Goal: Contribute content: Add original content to the website for others to see

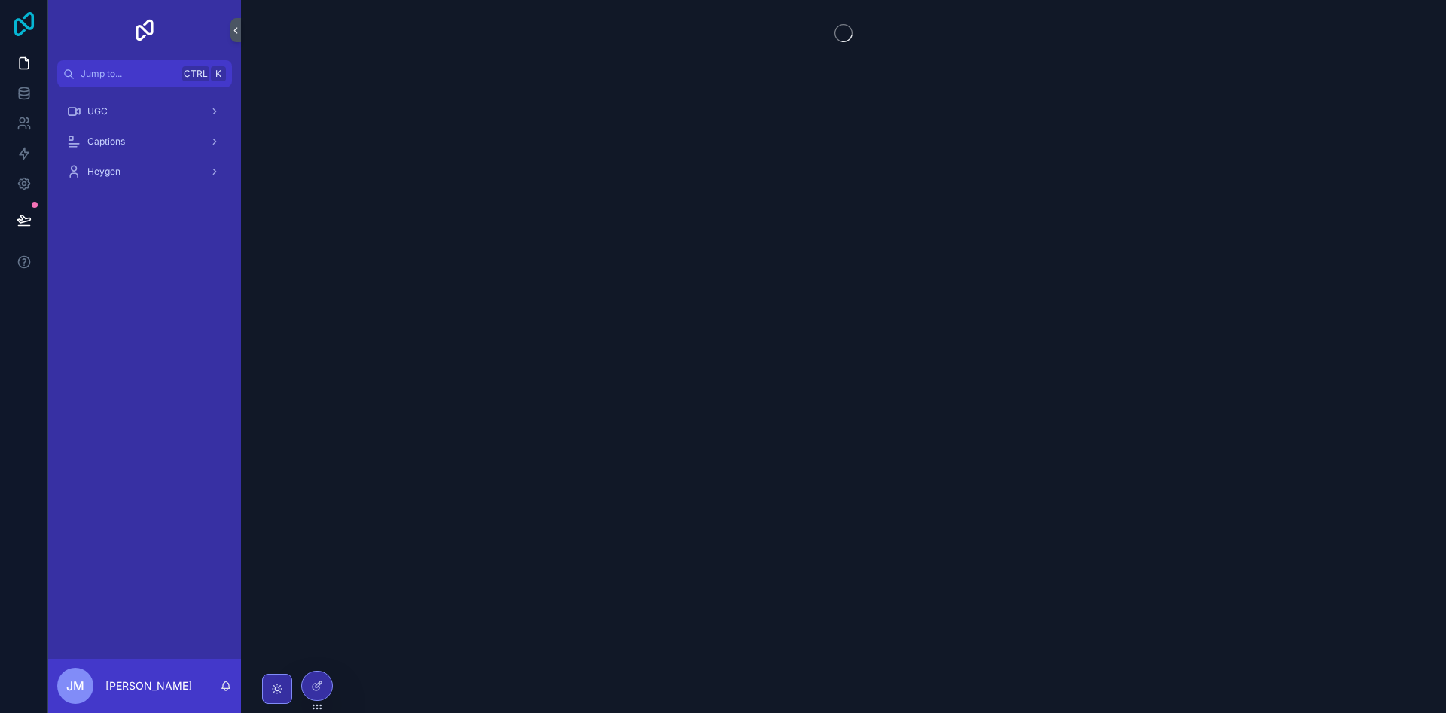
click at [26, 16] on icon at bounding box center [24, 24] width 20 height 24
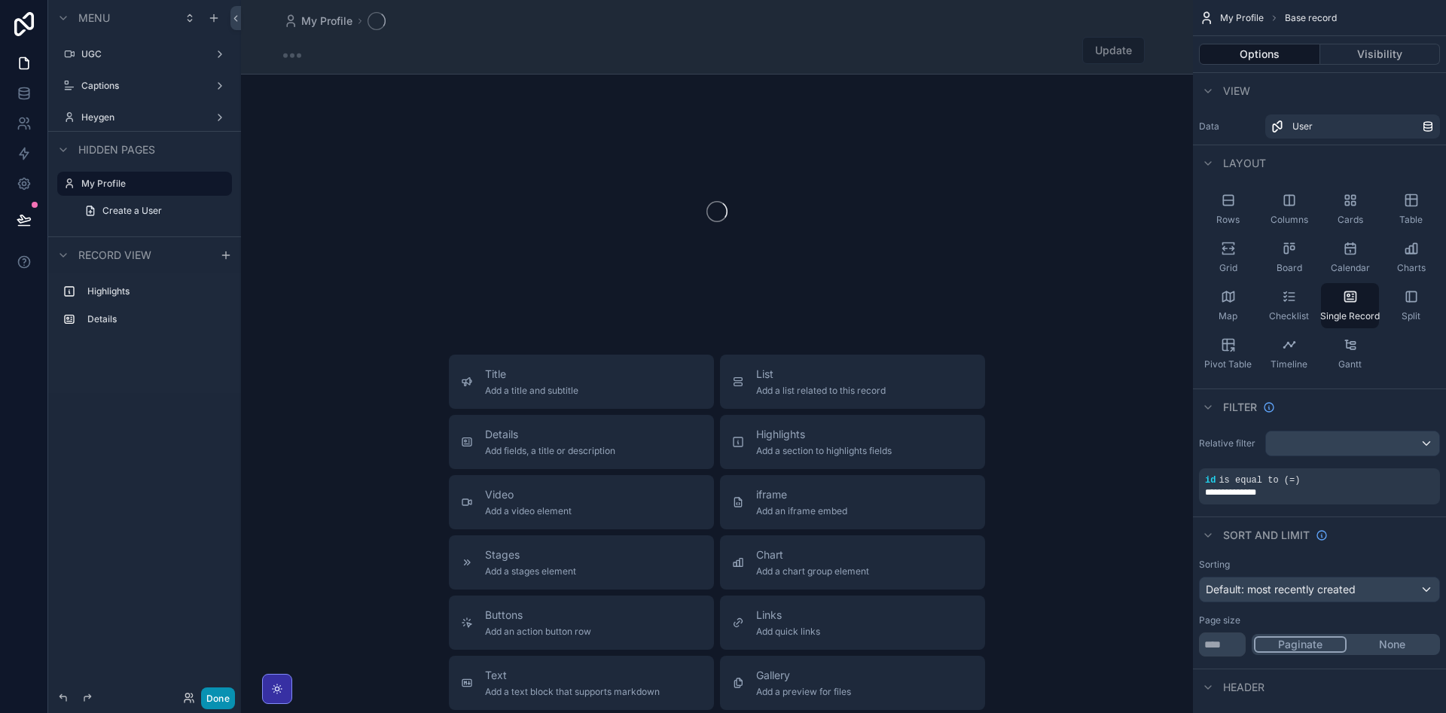
click at [215, 699] on button "Done" at bounding box center [218, 699] width 34 height 22
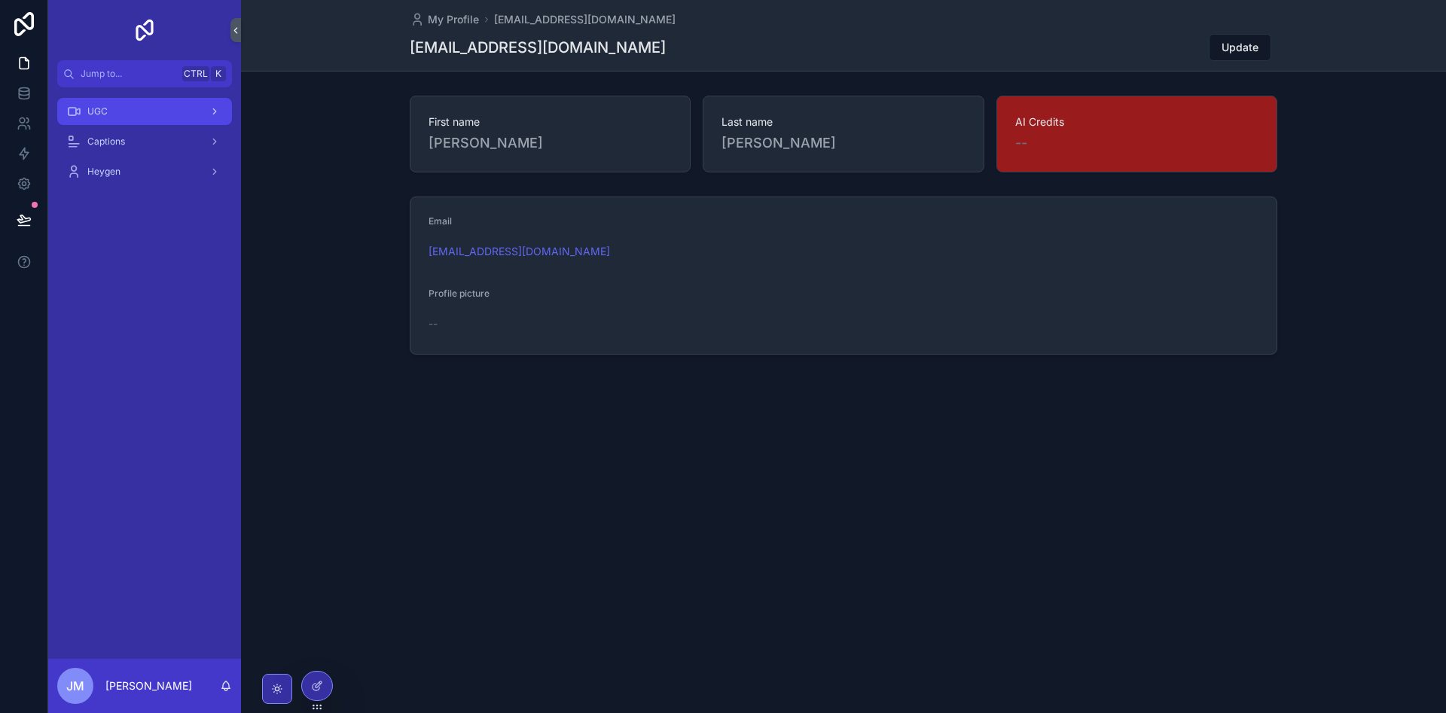
click at [138, 111] on div "UGC" at bounding box center [144, 111] width 157 height 24
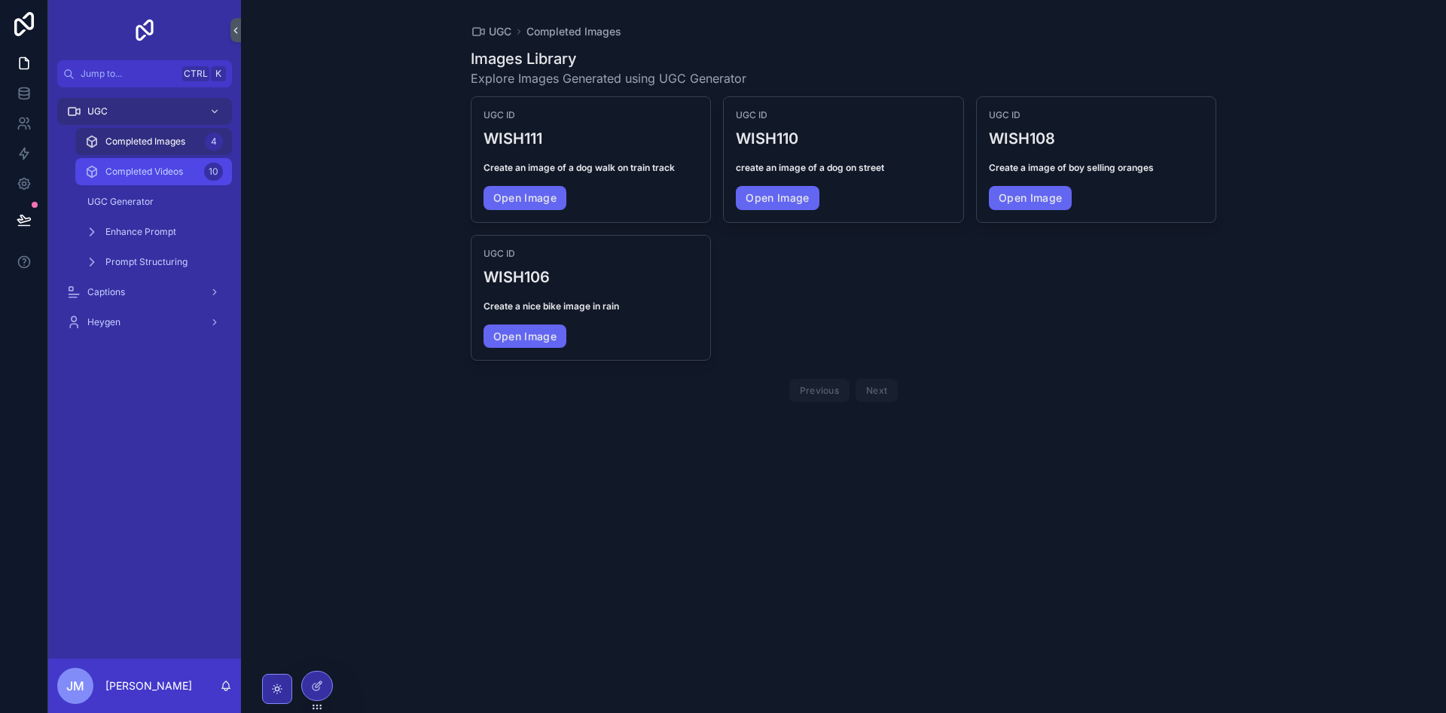
click at [154, 172] on span "Completed Videos" at bounding box center [144, 172] width 78 height 12
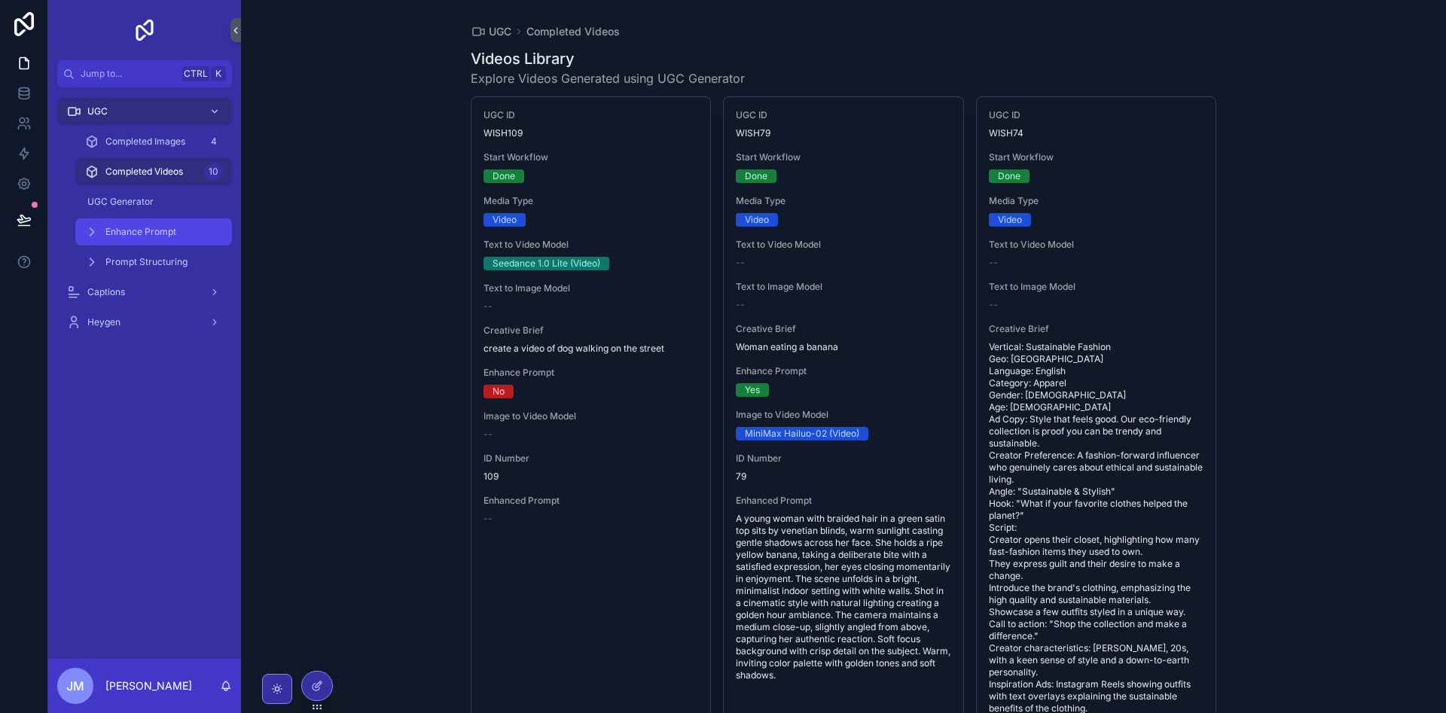
click at [153, 219] on link "Enhance Prompt" at bounding box center [153, 231] width 157 height 27
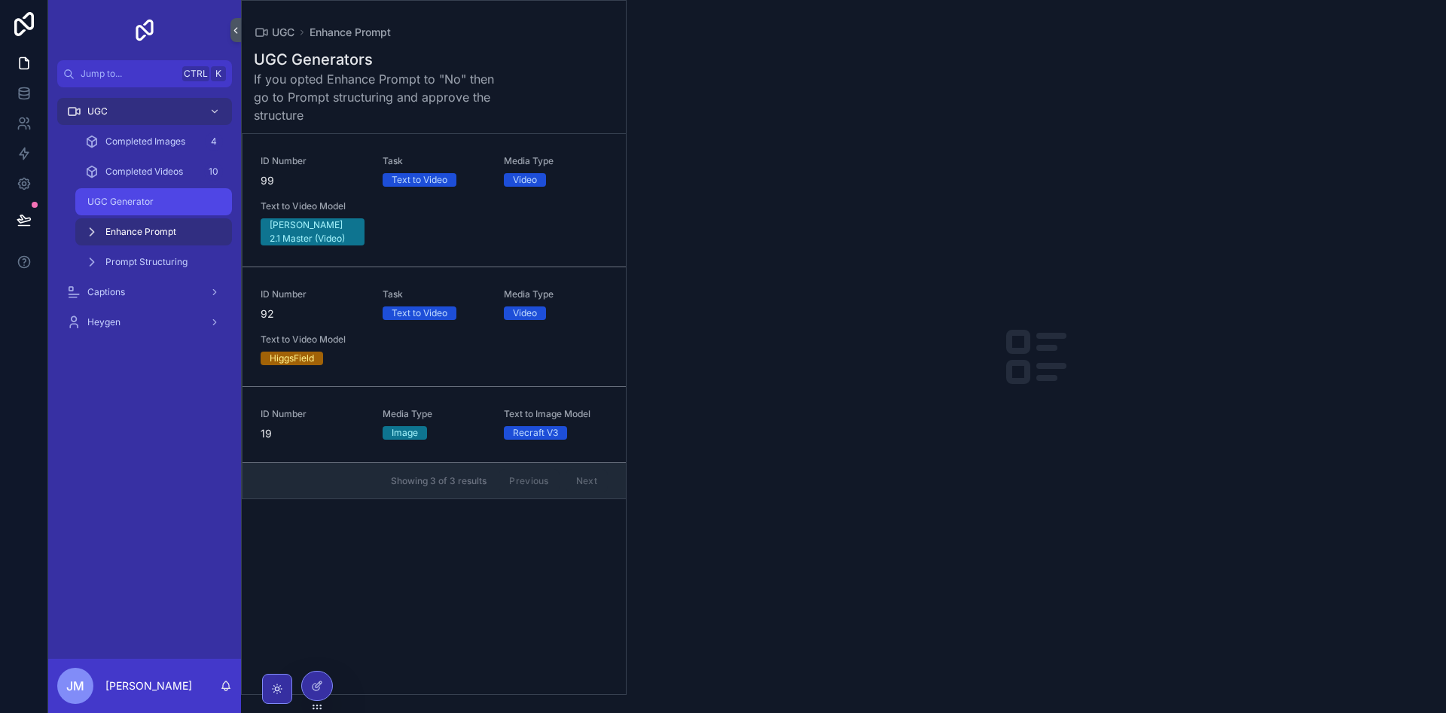
click at [149, 203] on span "UGC Generator" at bounding box center [120, 202] width 66 height 12
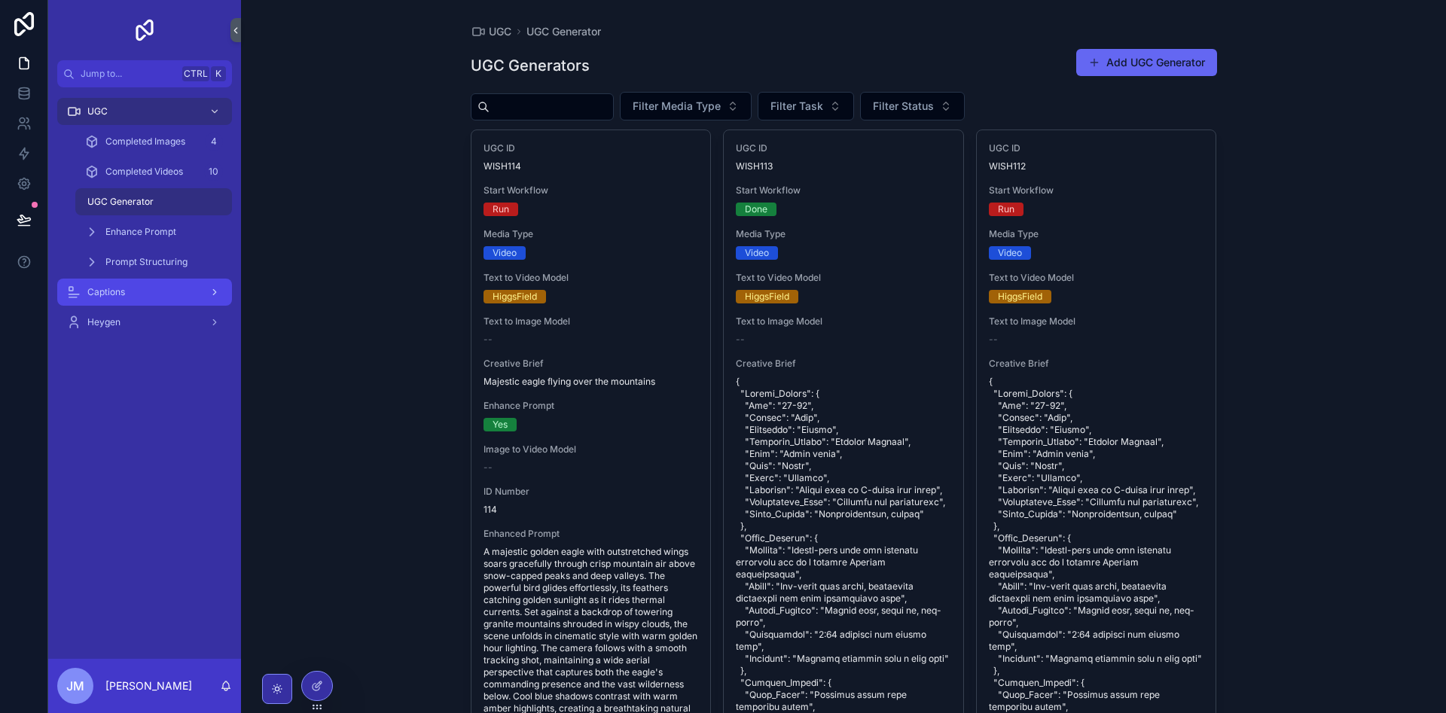
click at [168, 291] on div "Captions" at bounding box center [144, 292] width 157 height 24
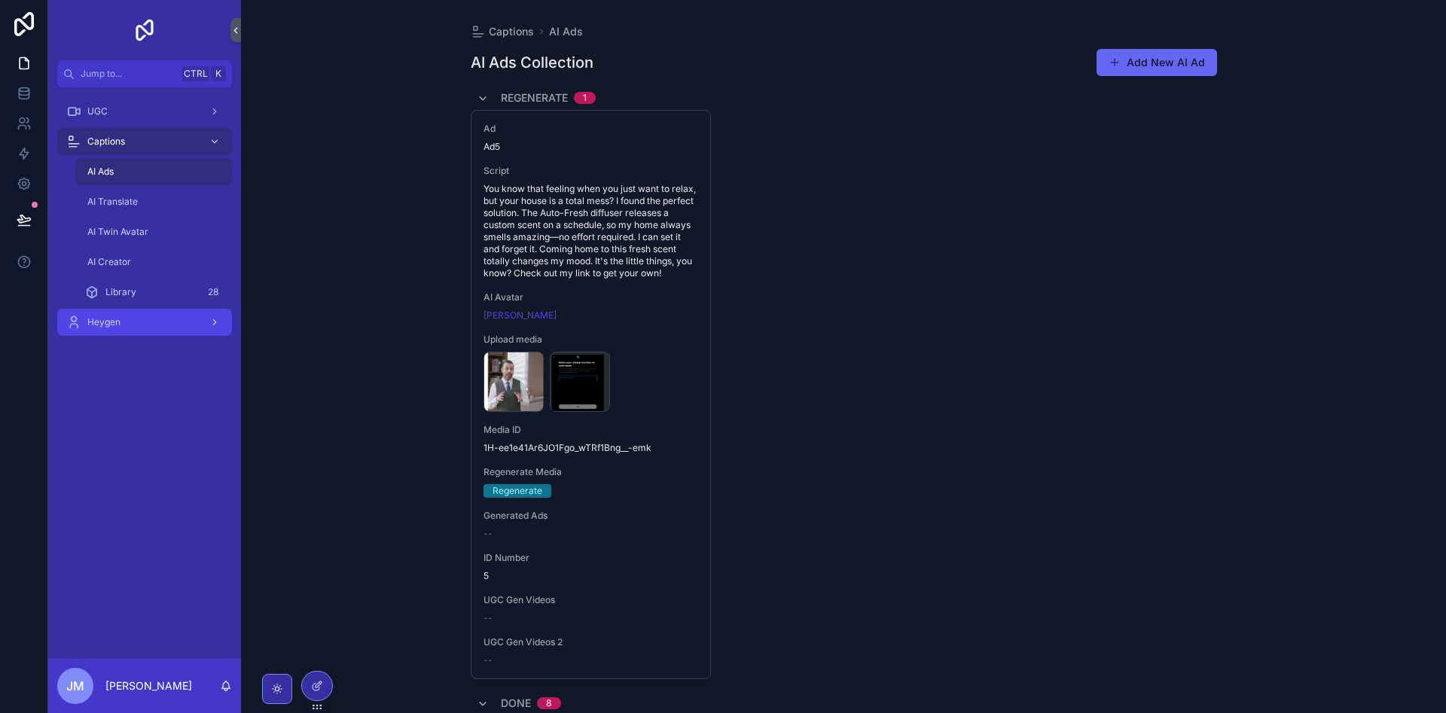
click at [152, 317] on div "Heygen" at bounding box center [144, 322] width 157 height 24
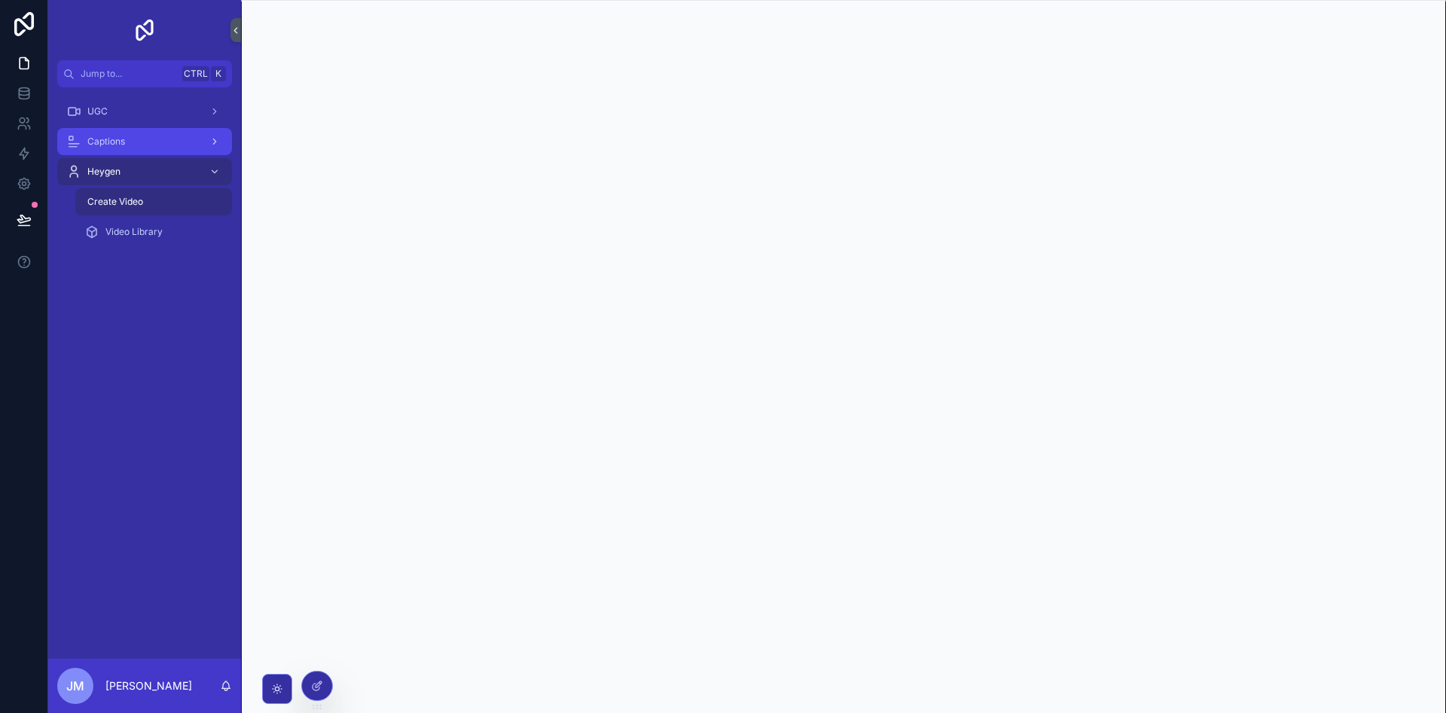
click at [169, 133] on div "Captions" at bounding box center [144, 142] width 157 height 24
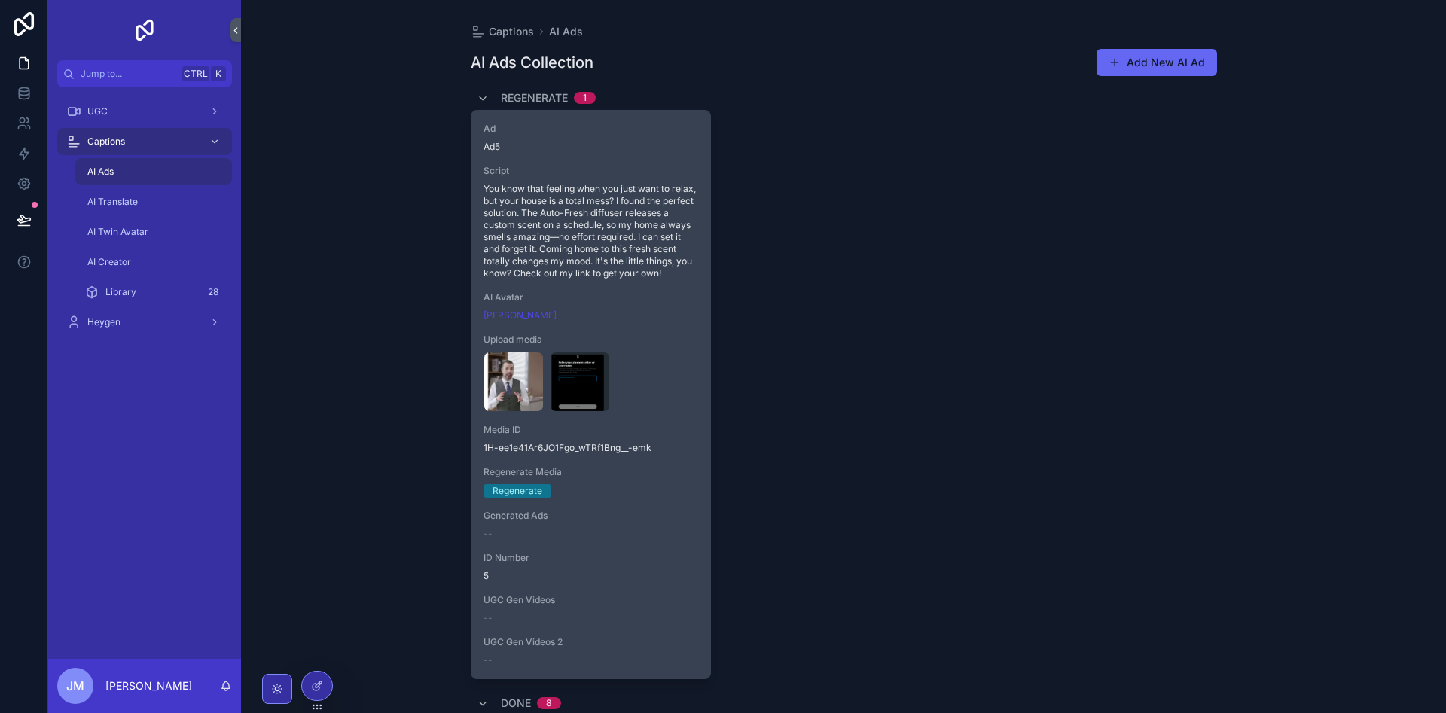
scroll to position [151, 0]
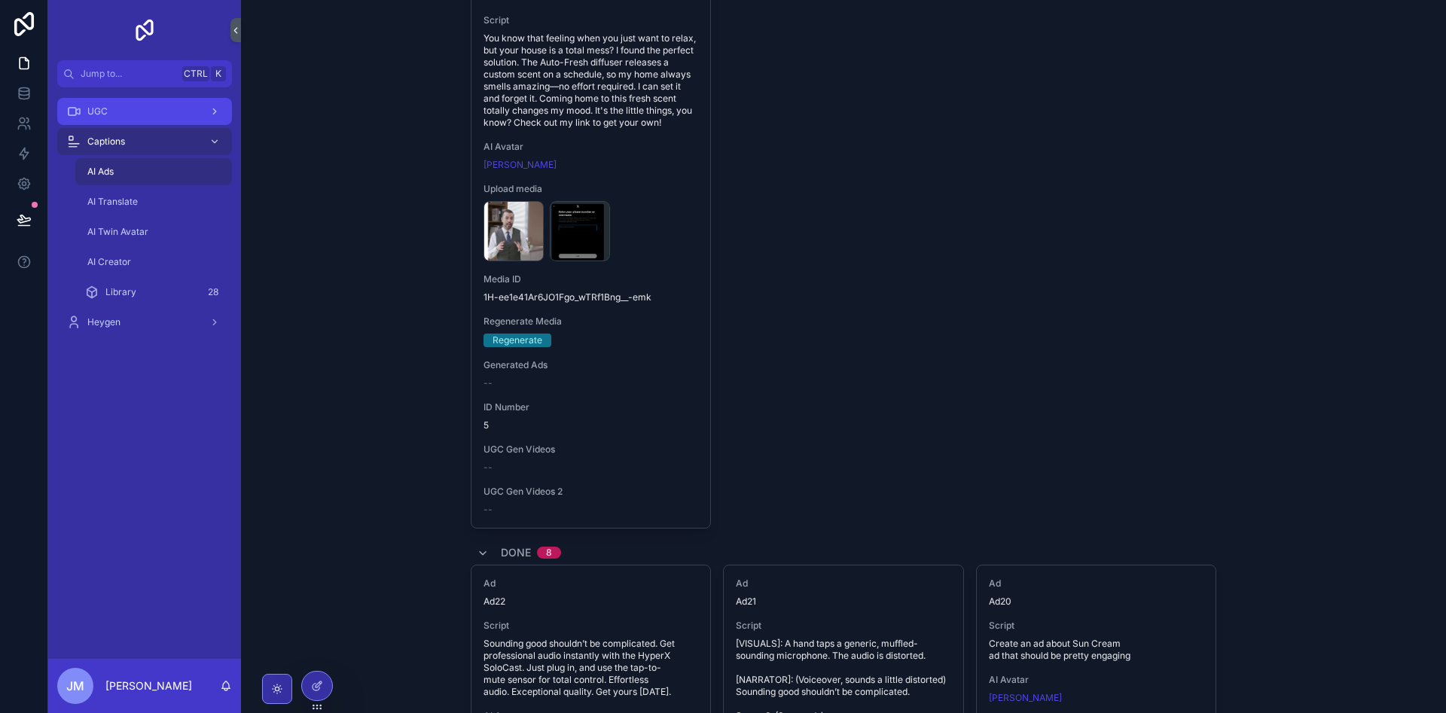
click at [152, 112] on div "UGC" at bounding box center [144, 111] width 157 height 24
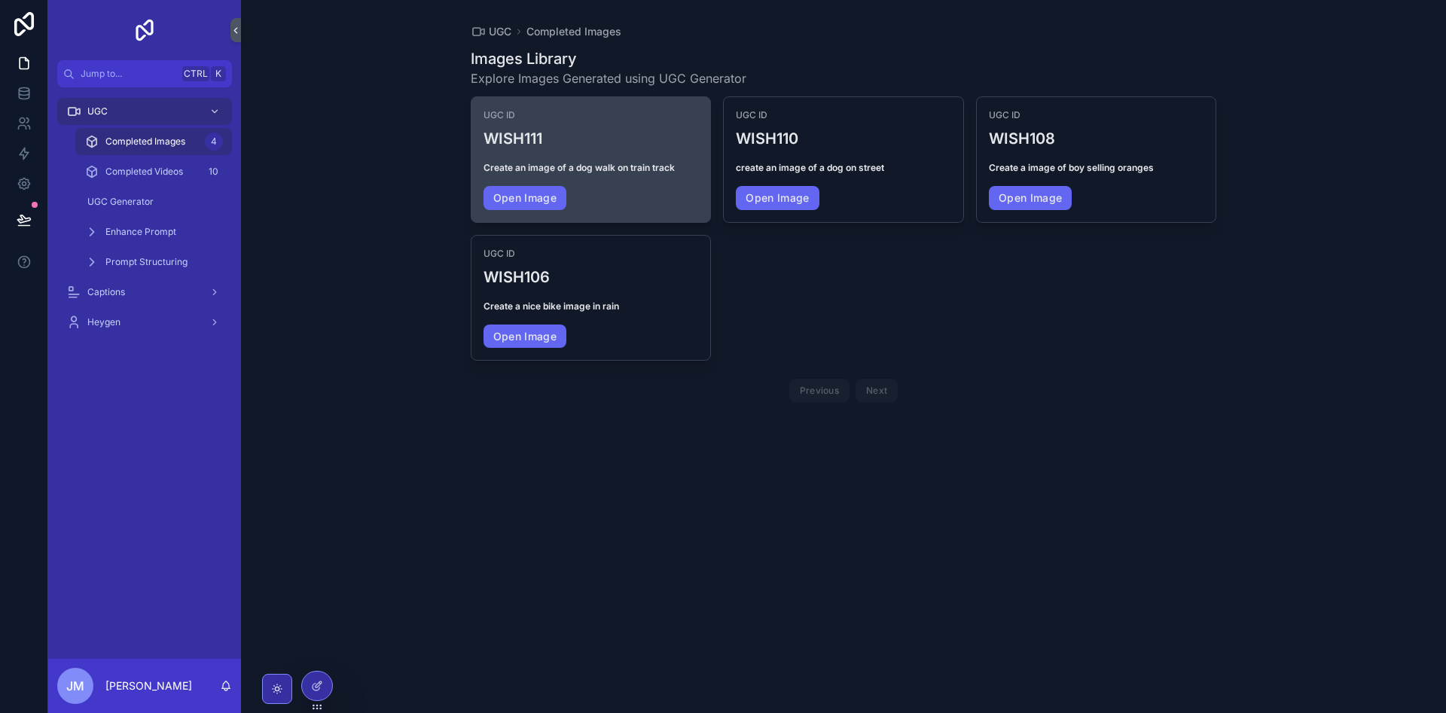
click at [630, 181] on div "UGC ID WISH111 Create an image of a dog walk on train track Open Image" at bounding box center [590, 159] width 239 height 125
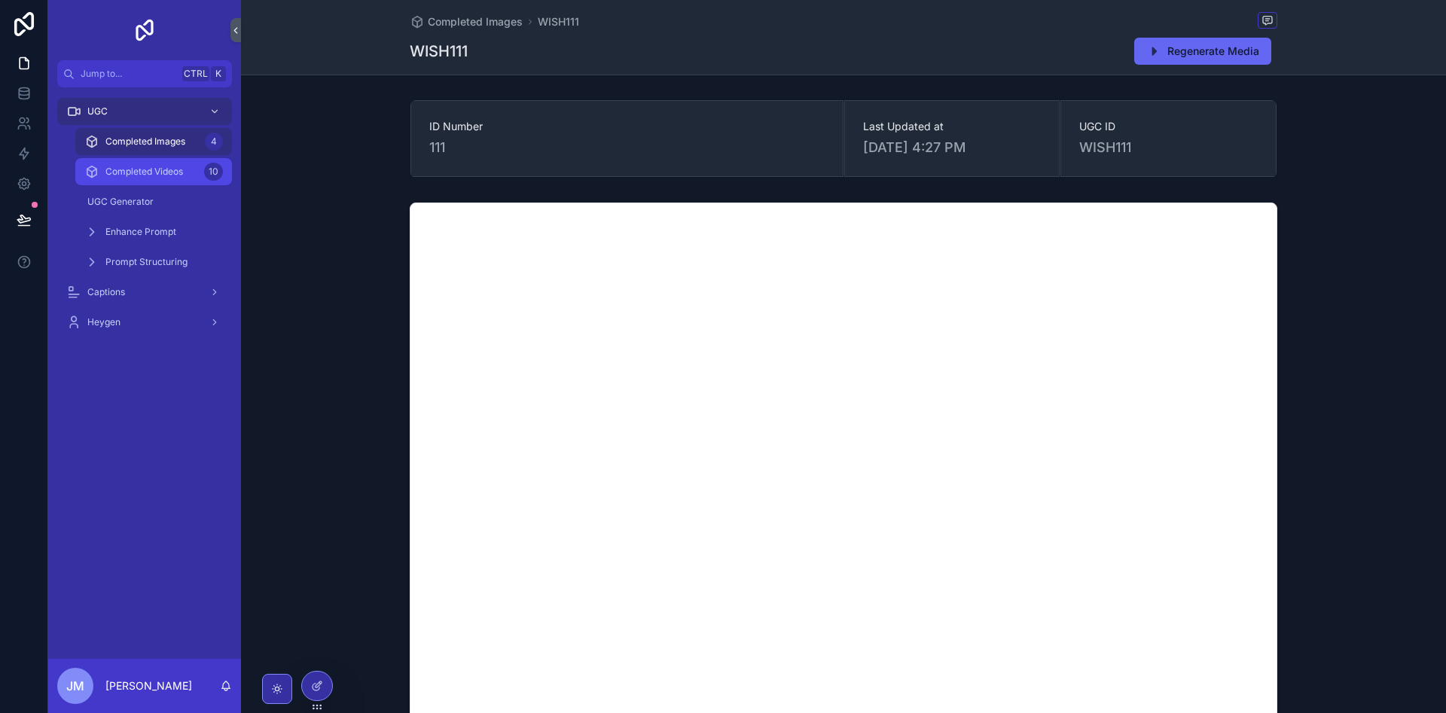
click at [154, 166] on span "Completed Videos" at bounding box center [144, 172] width 78 height 12
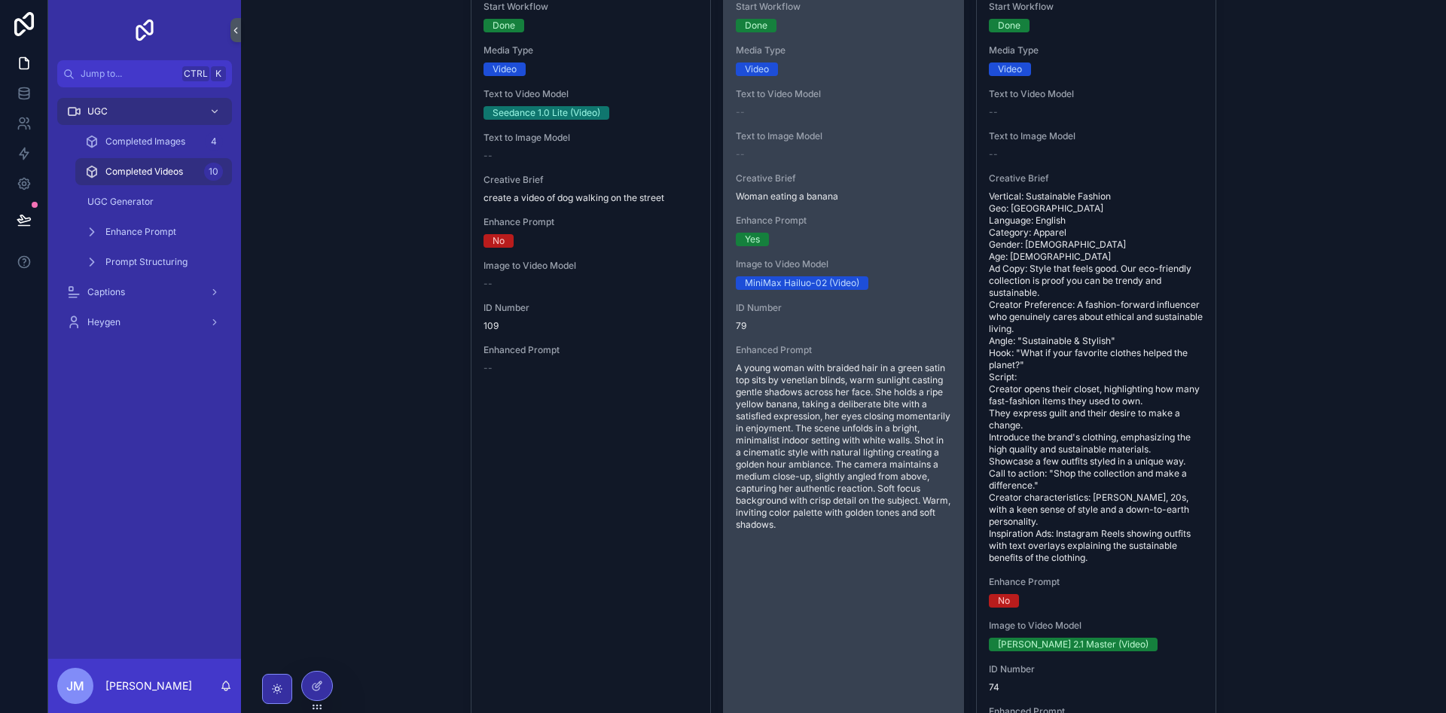
scroll to position [75, 0]
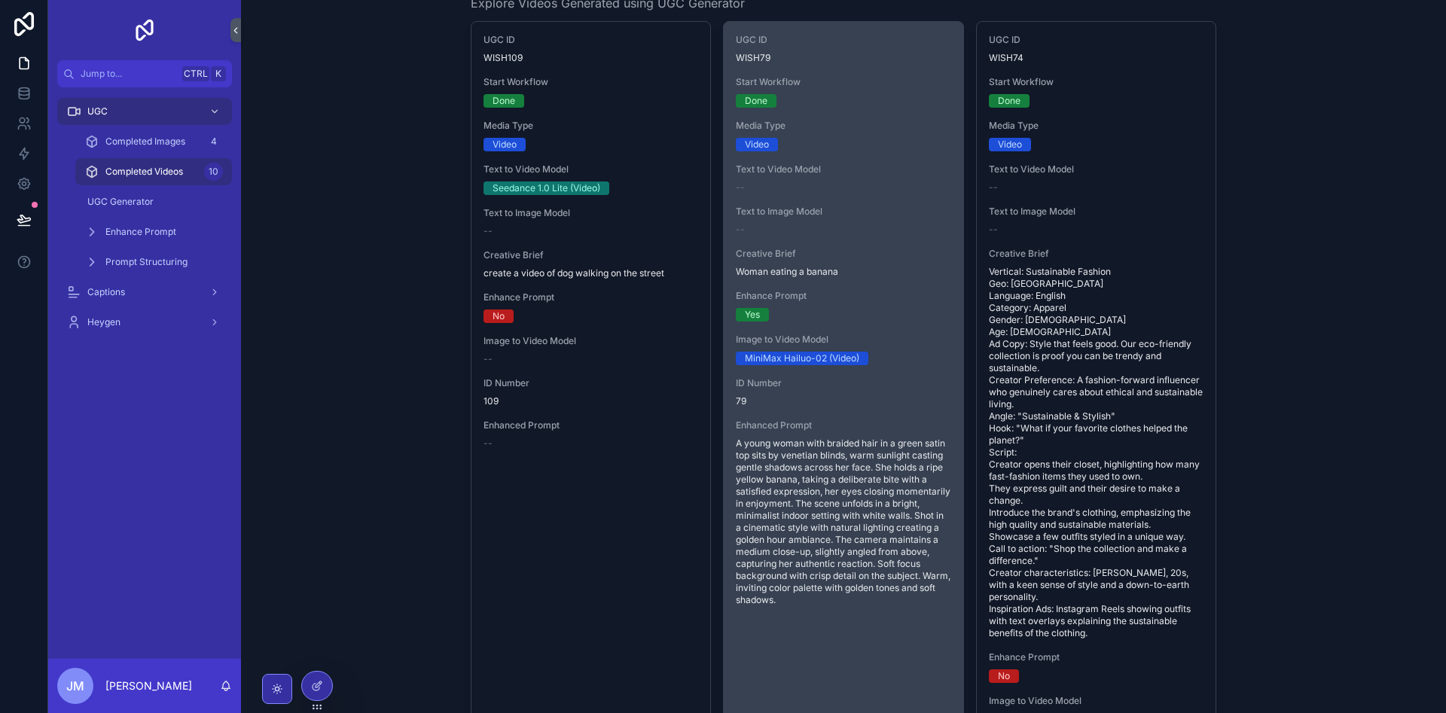
click at [876, 304] on div "Enhance Prompt Yes" at bounding box center [843, 306] width 215 height 32
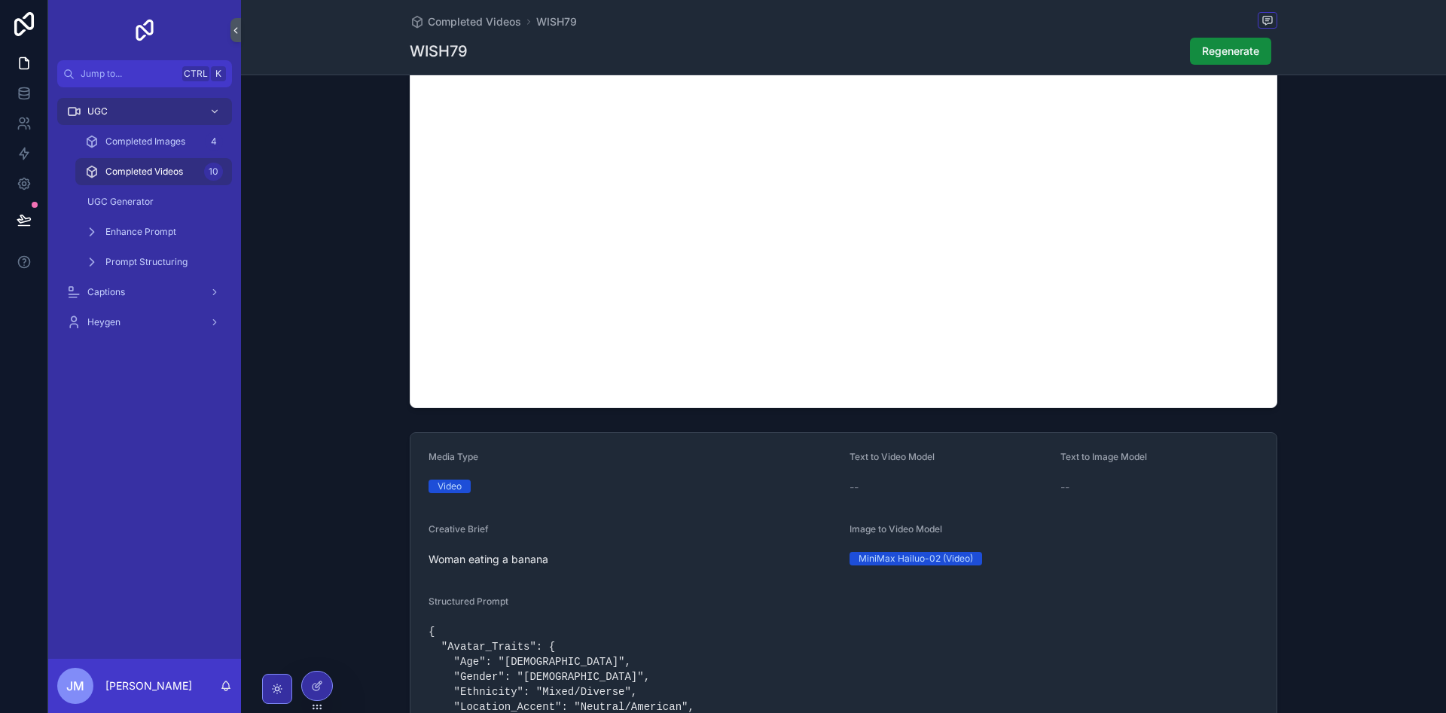
scroll to position [226, 0]
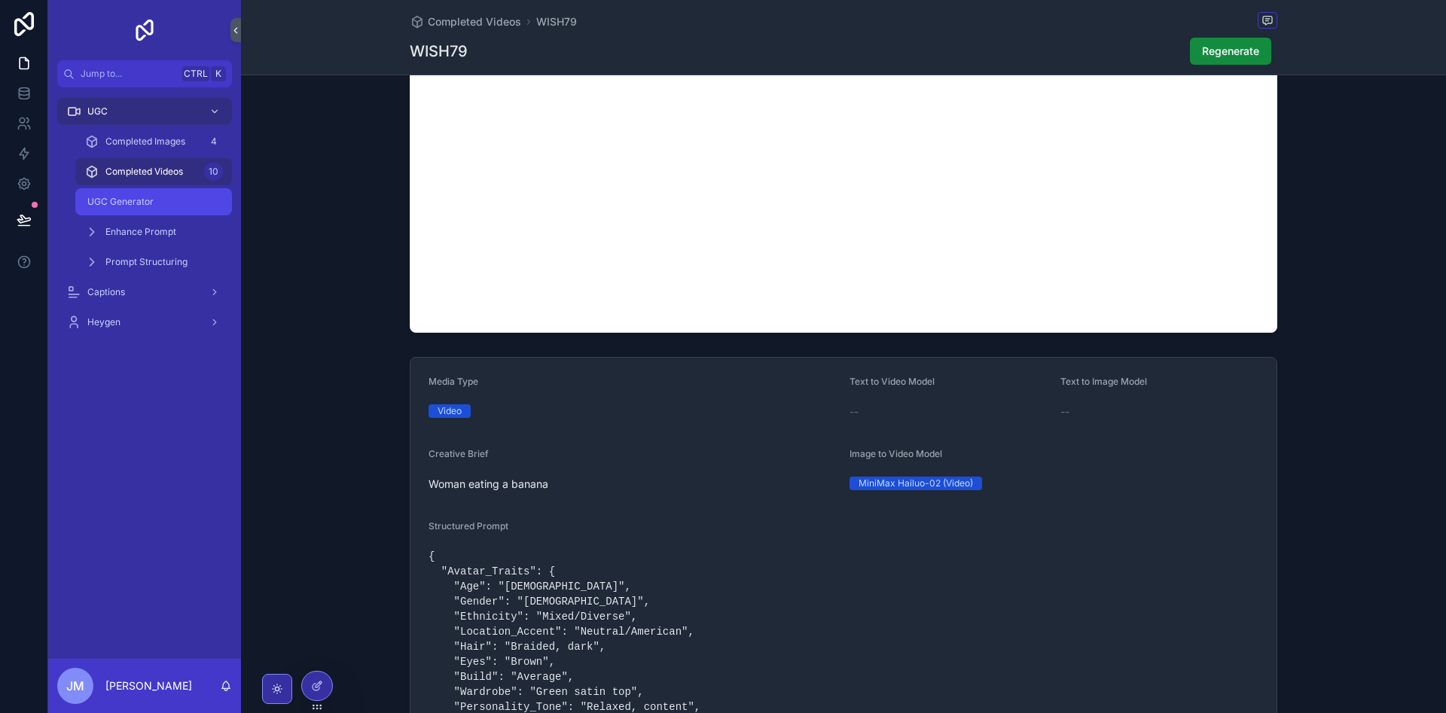
click at [137, 205] on span "UGC Generator" at bounding box center [120, 202] width 66 height 12
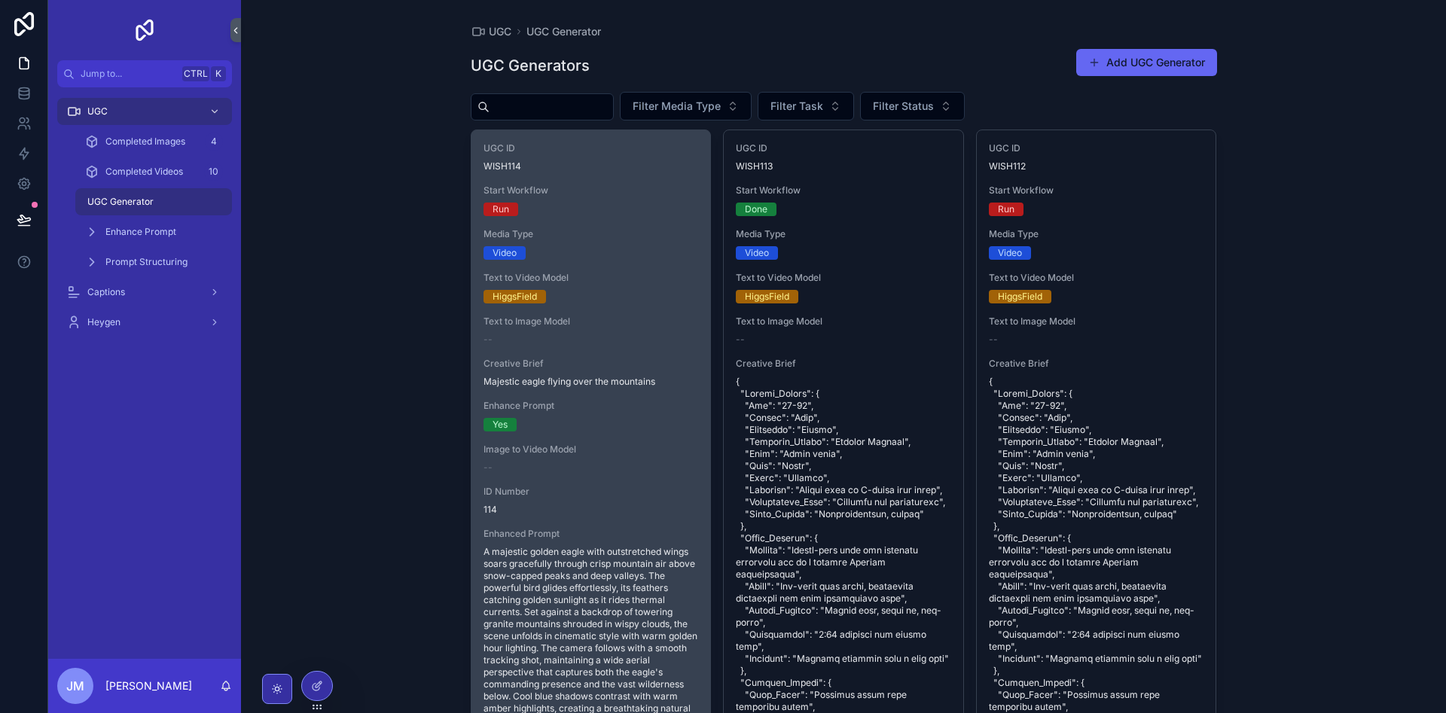
click at [622, 344] on div "--" at bounding box center [590, 340] width 215 height 12
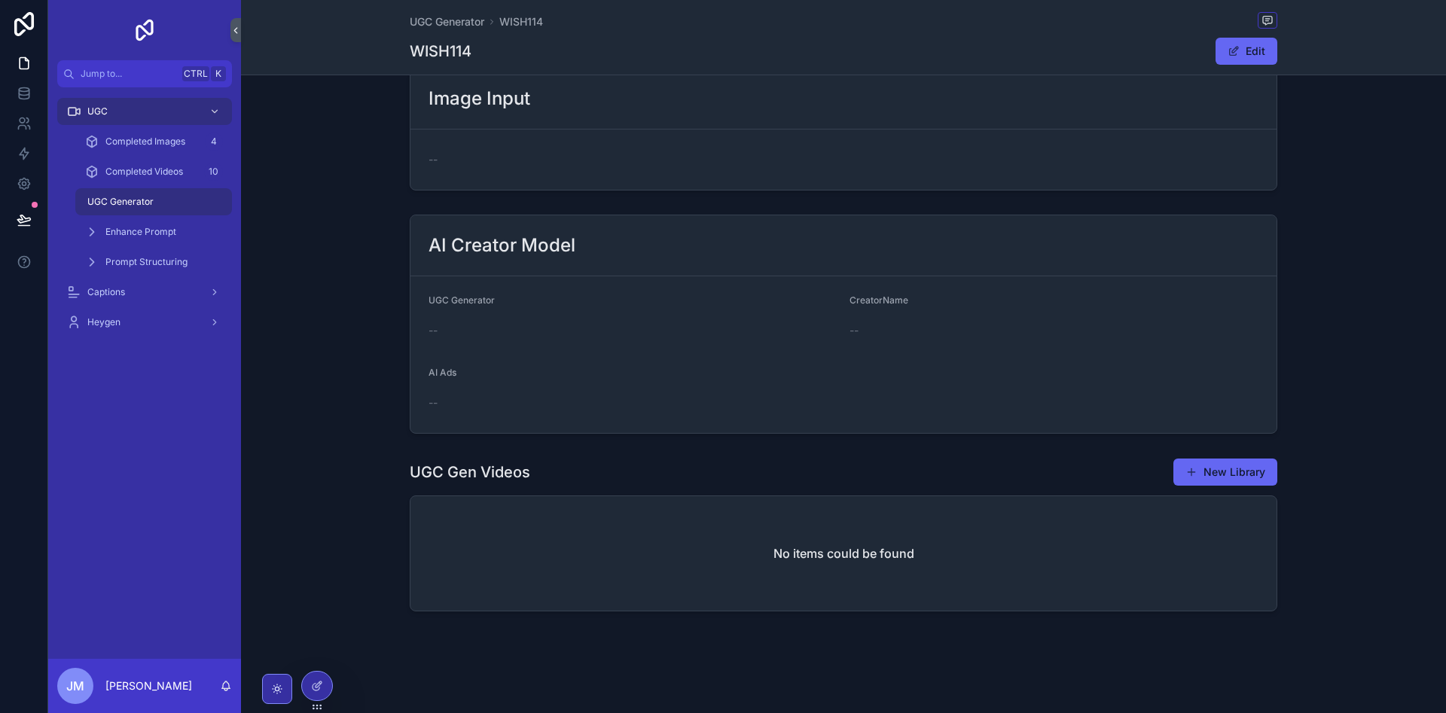
scroll to position [1055, 0]
click at [124, 230] on span "Enhance Prompt" at bounding box center [140, 232] width 71 height 12
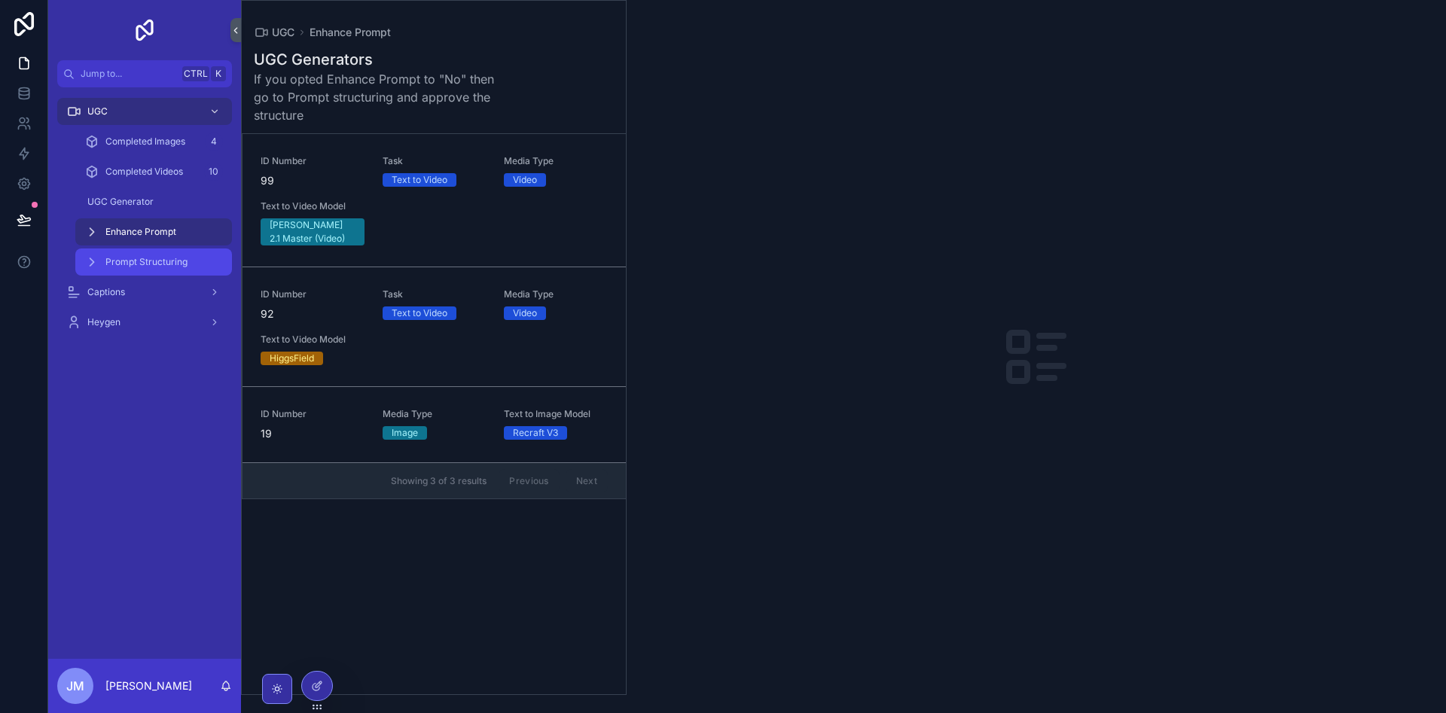
click at [175, 263] on span "Prompt Structuring" at bounding box center [146, 262] width 82 height 12
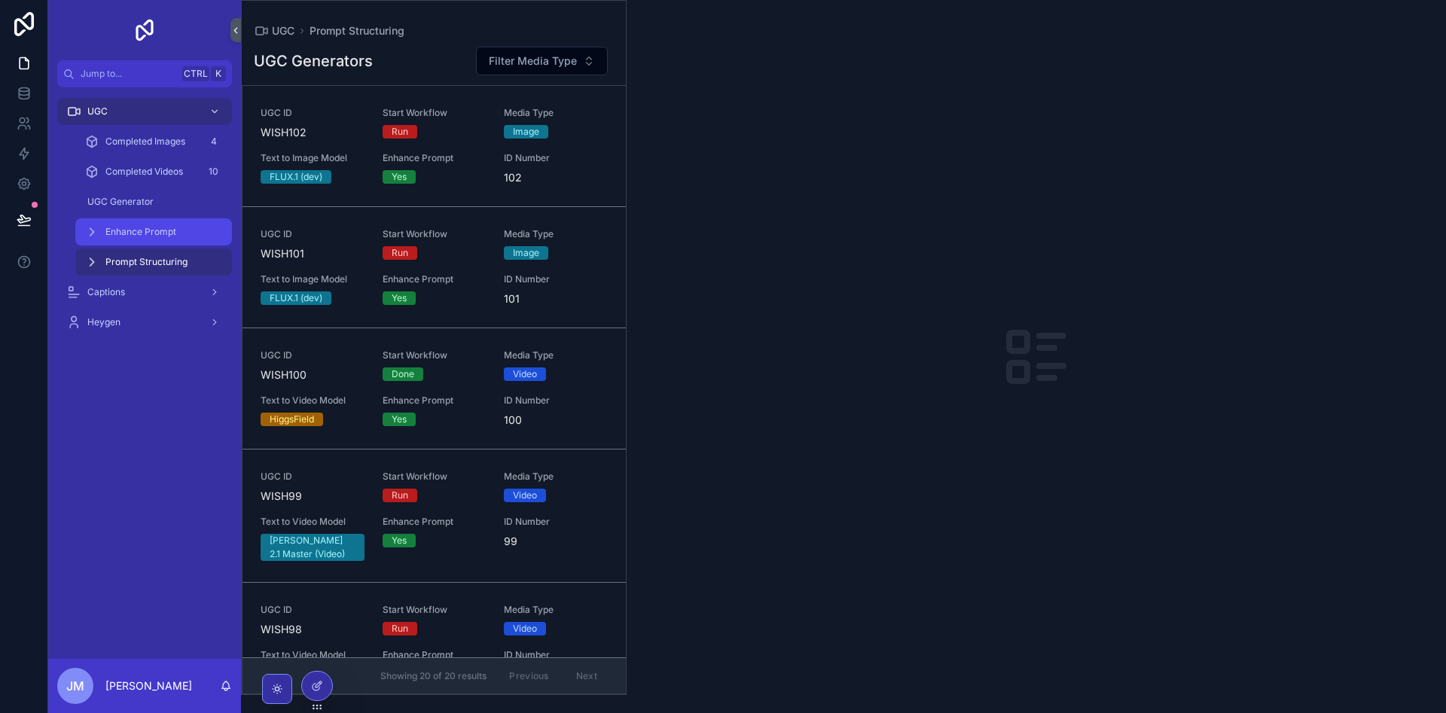
click at [170, 233] on span "Enhance Prompt" at bounding box center [140, 232] width 71 height 12
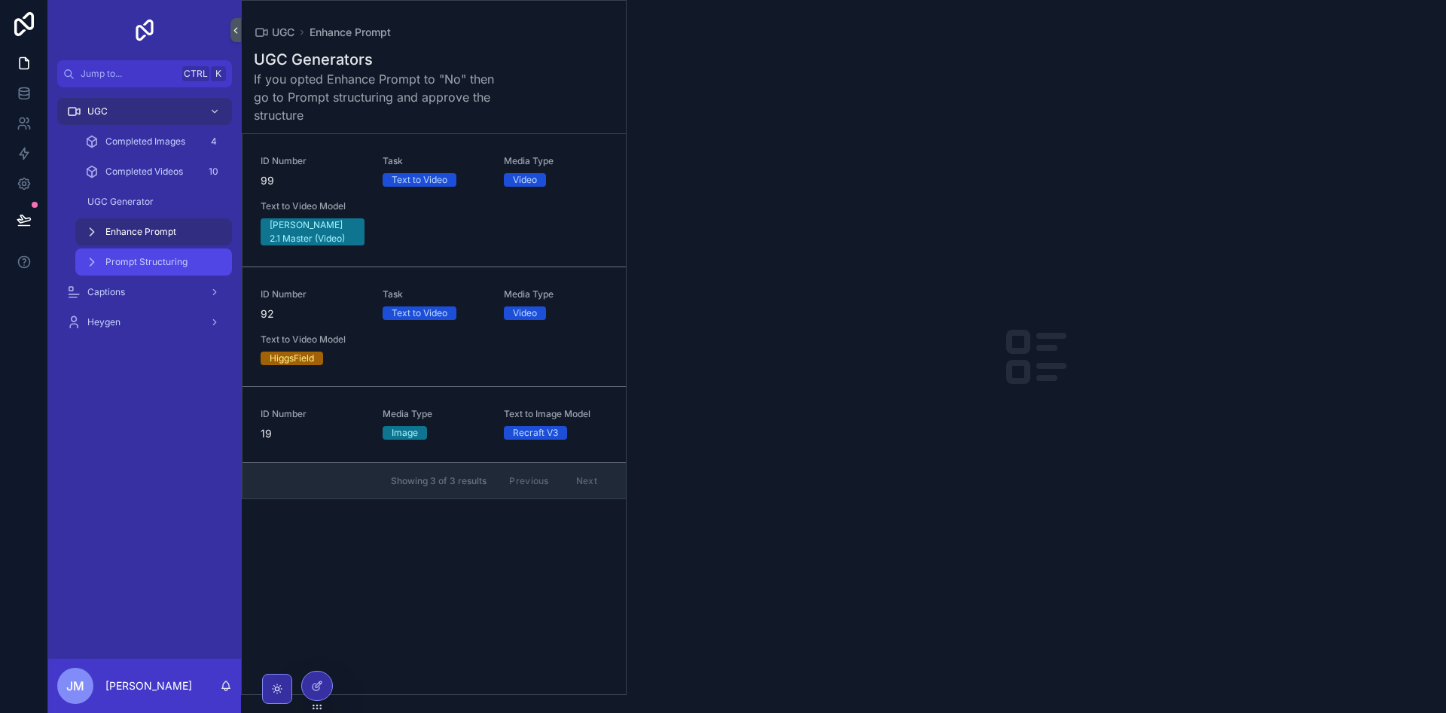
click at [187, 260] on div "Prompt Structuring" at bounding box center [153, 262] width 139 height 24
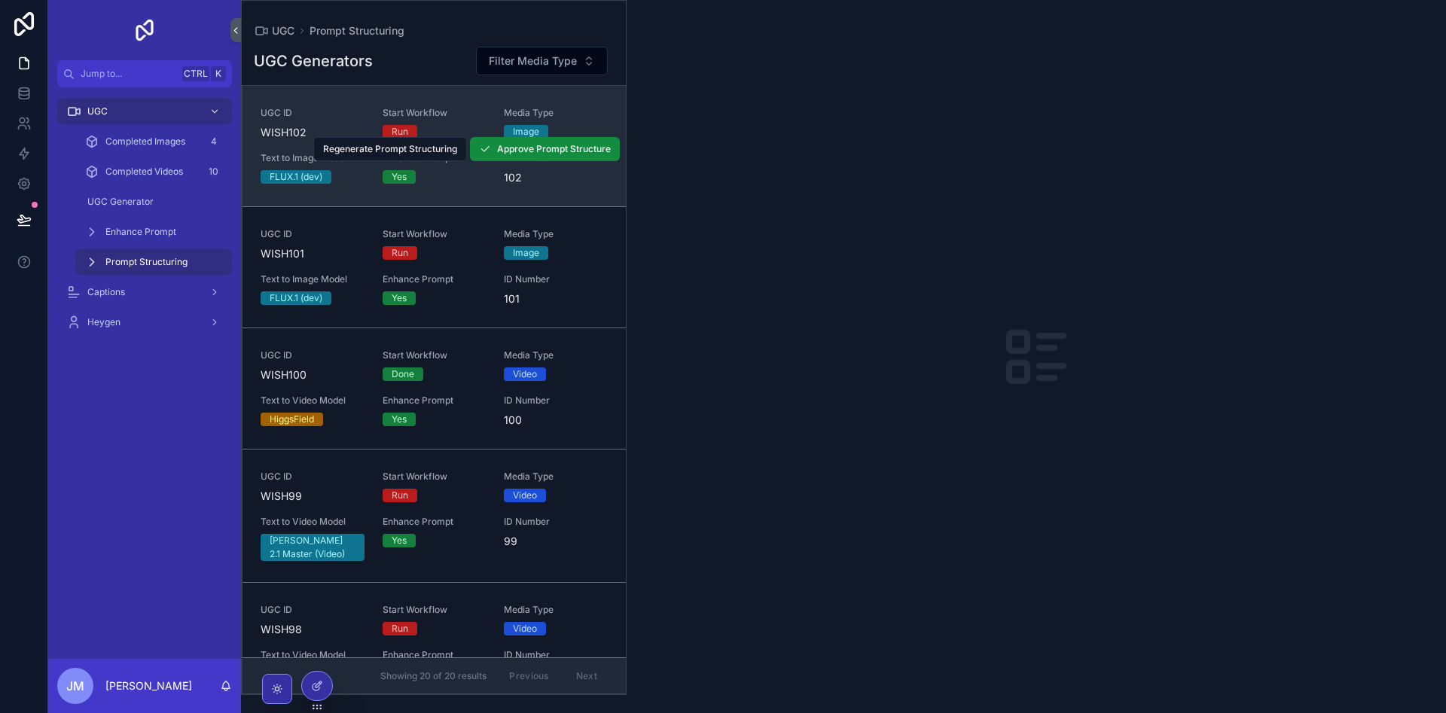
click at [578, 173] on span "102" at bounding box center [556, 177] width 104 height 15
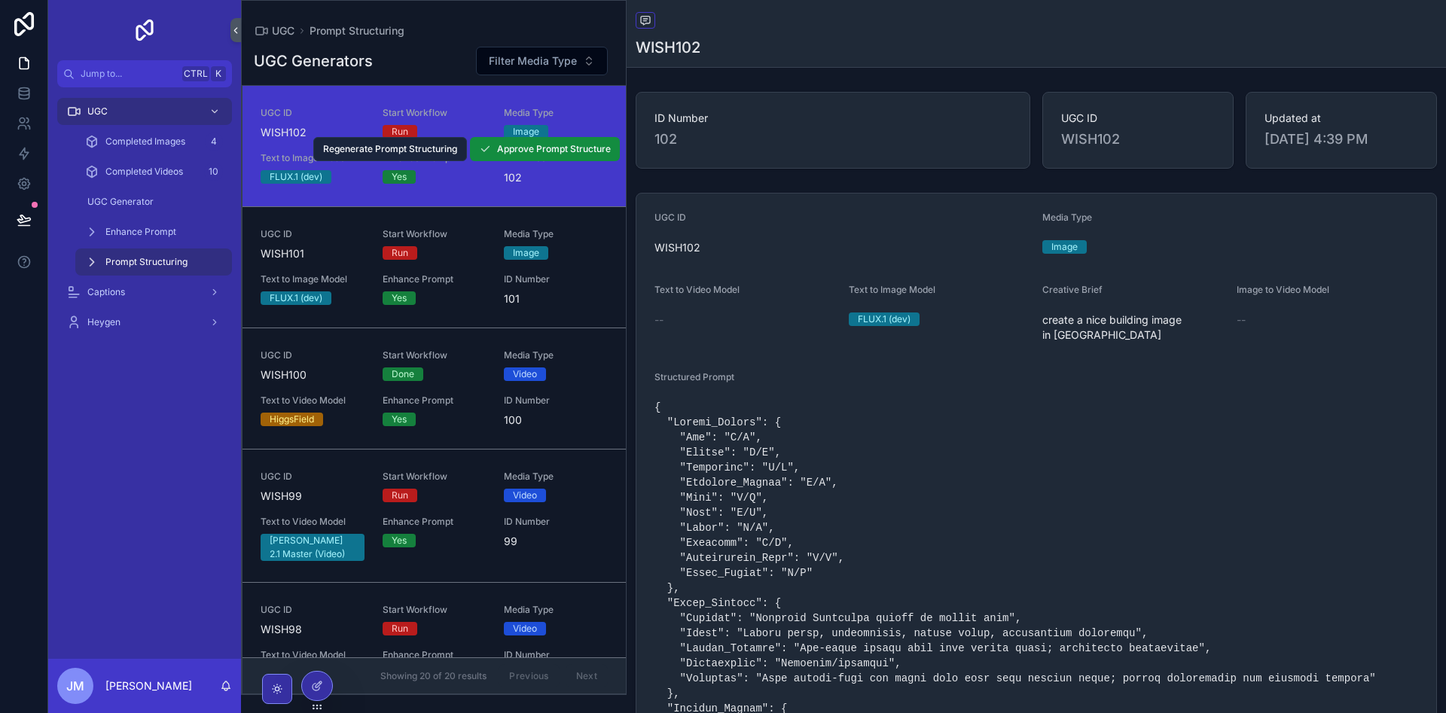
click at [404, 147] on span "Regenerate Prompt Structuring" at bounding box center [390, 149] width 134 height 12
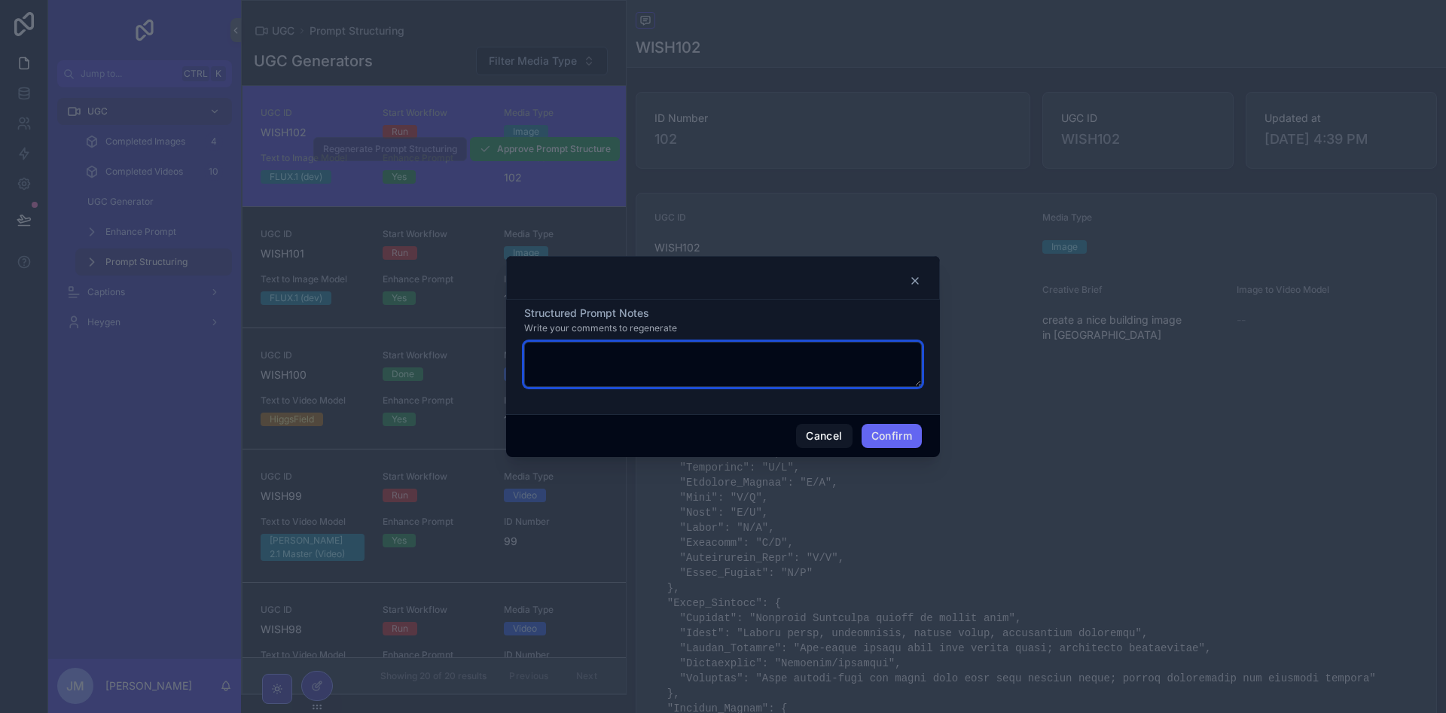
click at [704, 374] on textarea at bounding box center [723, 364] width 398 height 45
type textarea "****"
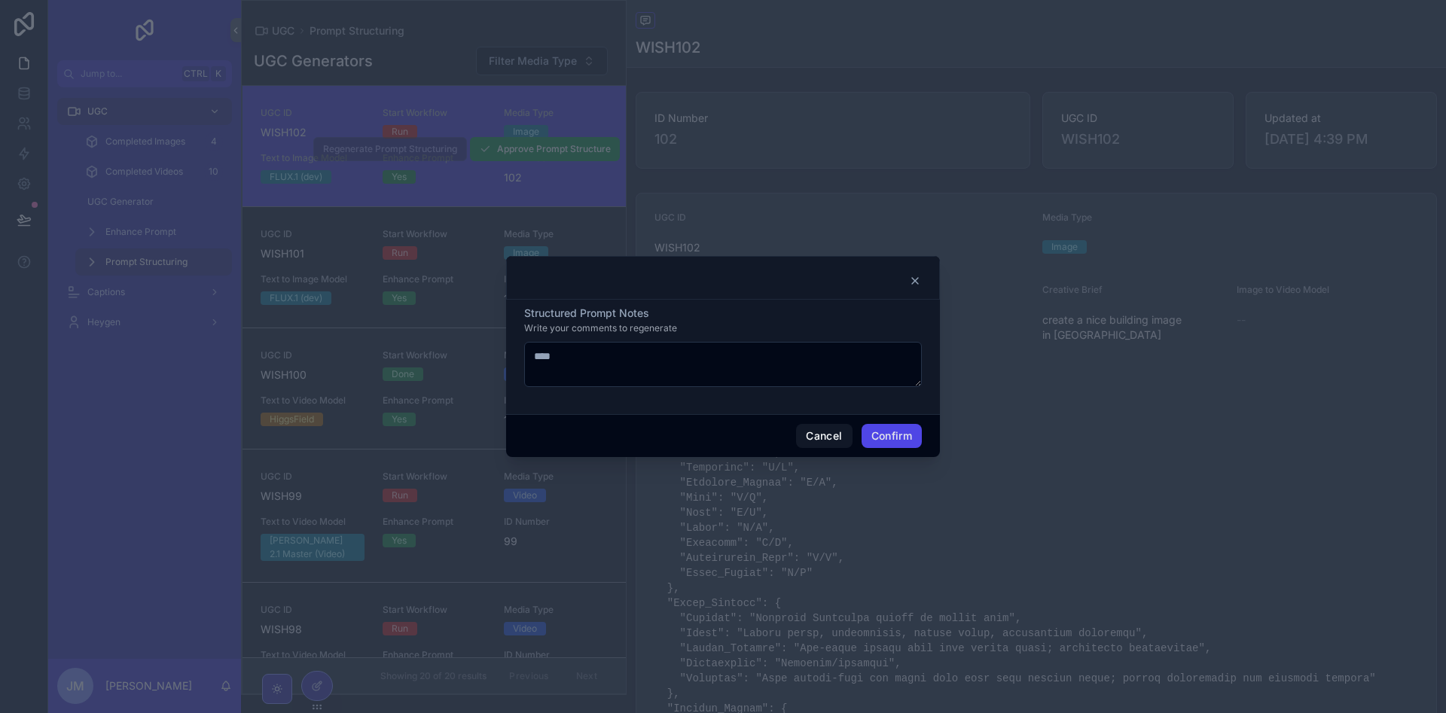
click at [896, 427] on button "Confirm" at bounding box center [892, 436] width 60 height 24
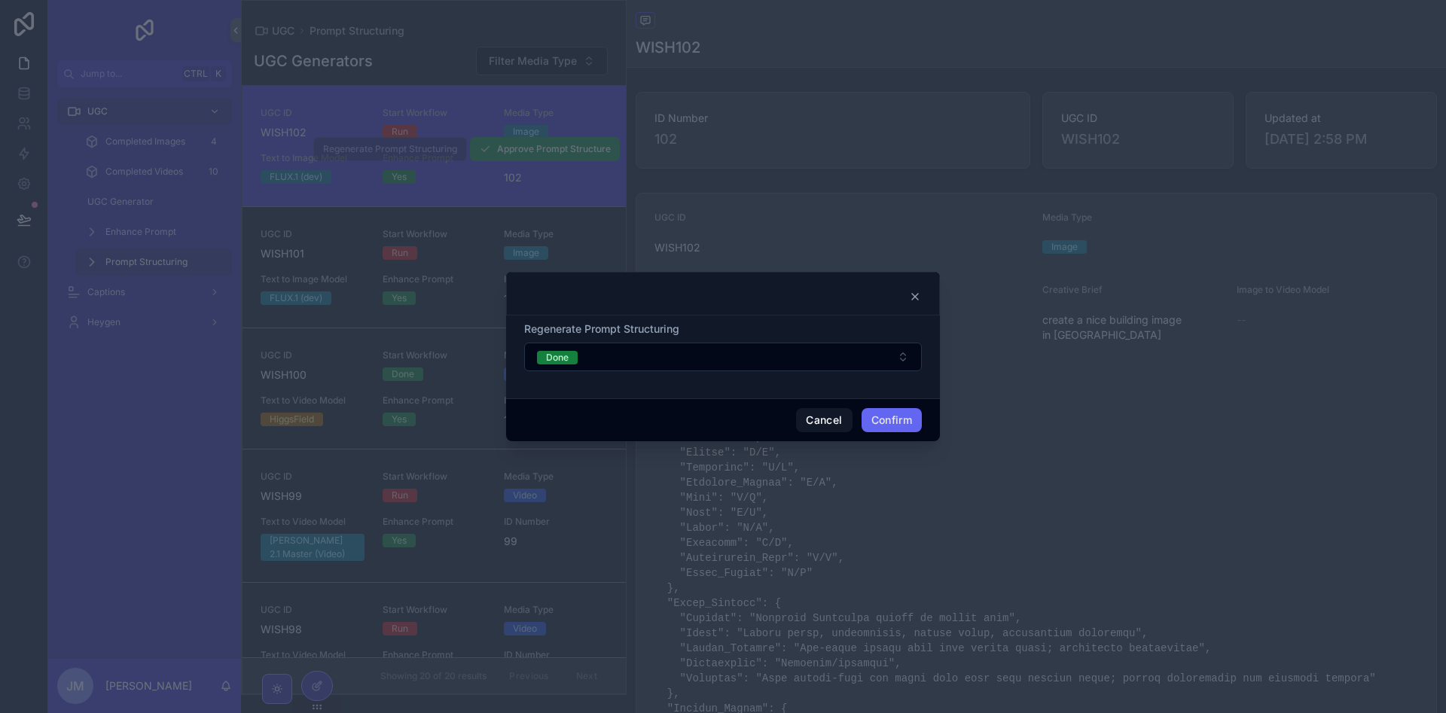
click at [857, 380] on form "Regenerate Prompt Structuring Done" at bounding box center [723, 354] width 398 height 65
click at [891, 425] on button "Confirm" at bounding box center [892, 420] width 60 height 24
click at [918, 296] on icon at bounding box center [915, 297] width 12 height 12
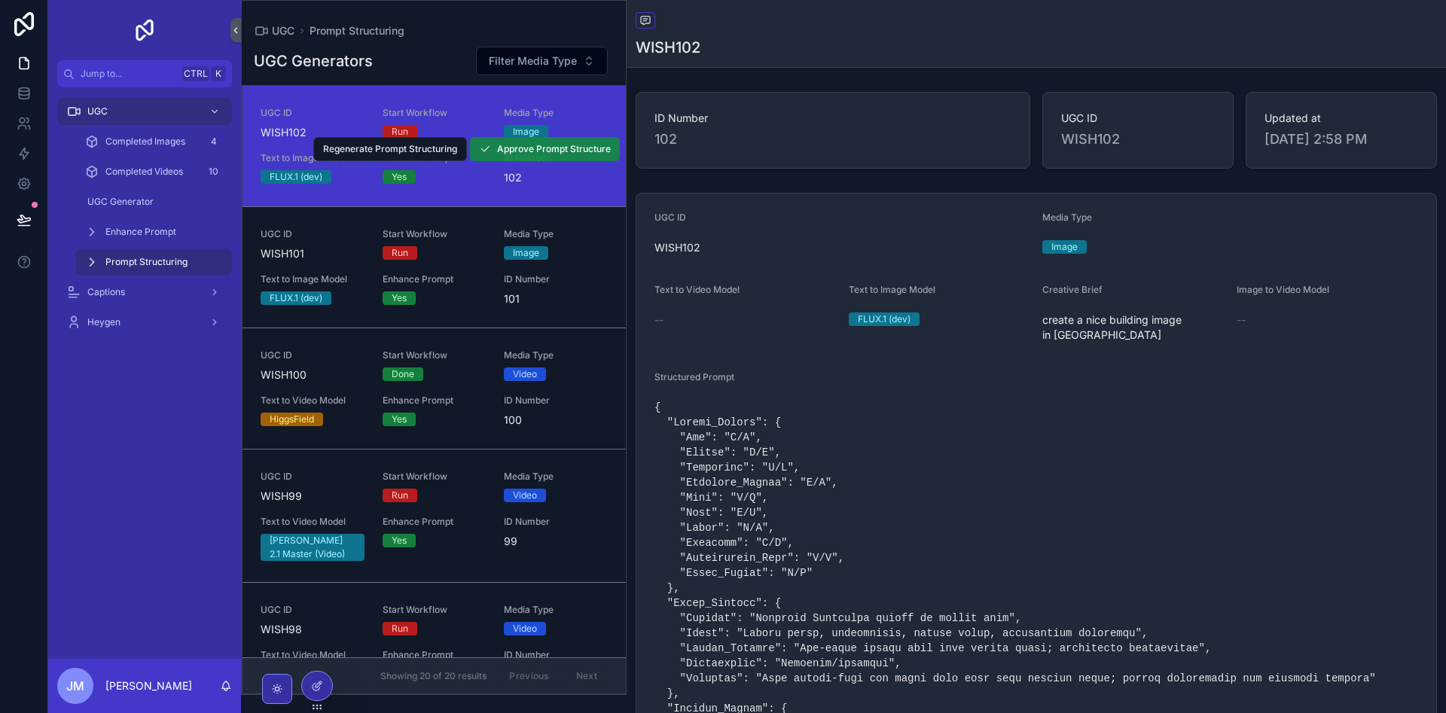
click at [535, 154] on span "Approve Prompt Structure" at bounding box center [554, 149] width 114 height 12
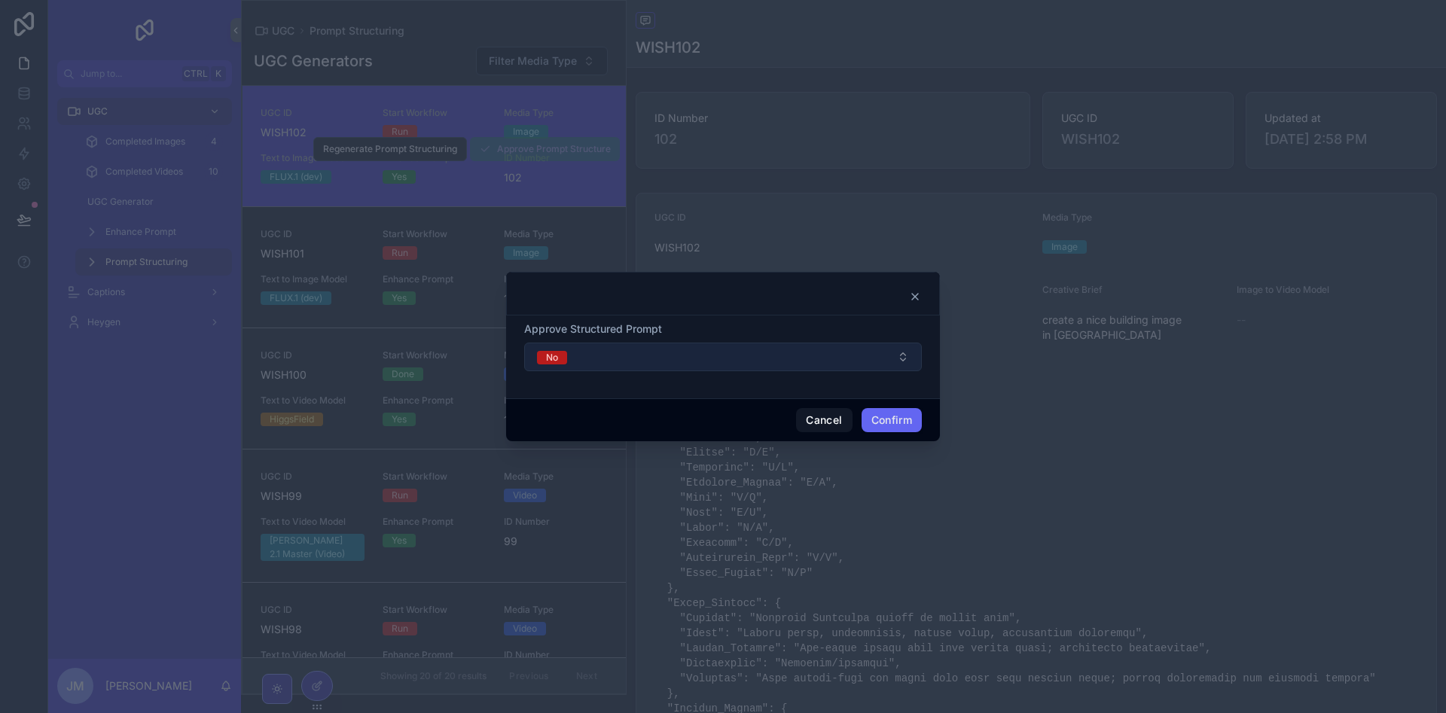
click at [844, 357] on button "No" at bounding box center [723, 357] width 398 height 29
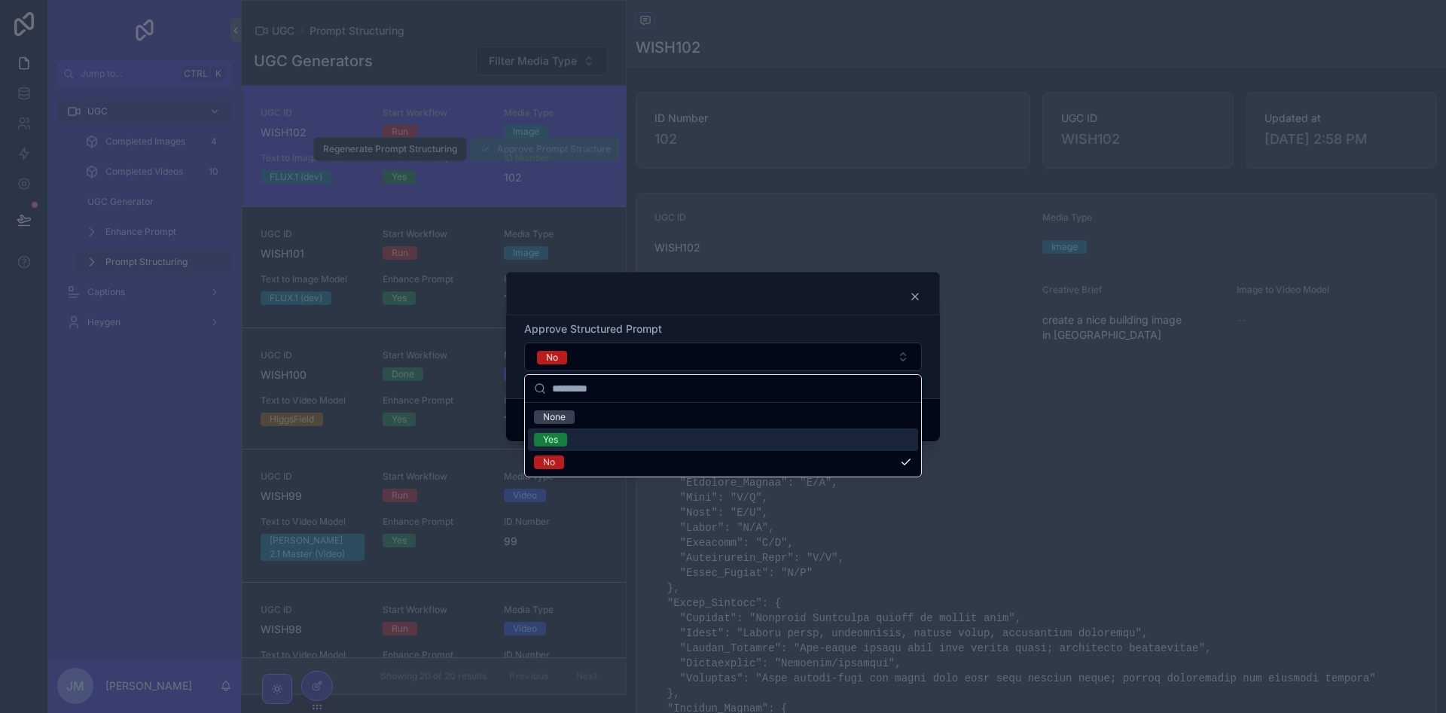
click at [644, 444] on div "Yes" at bounding box center [723, 440] width 390 height 23
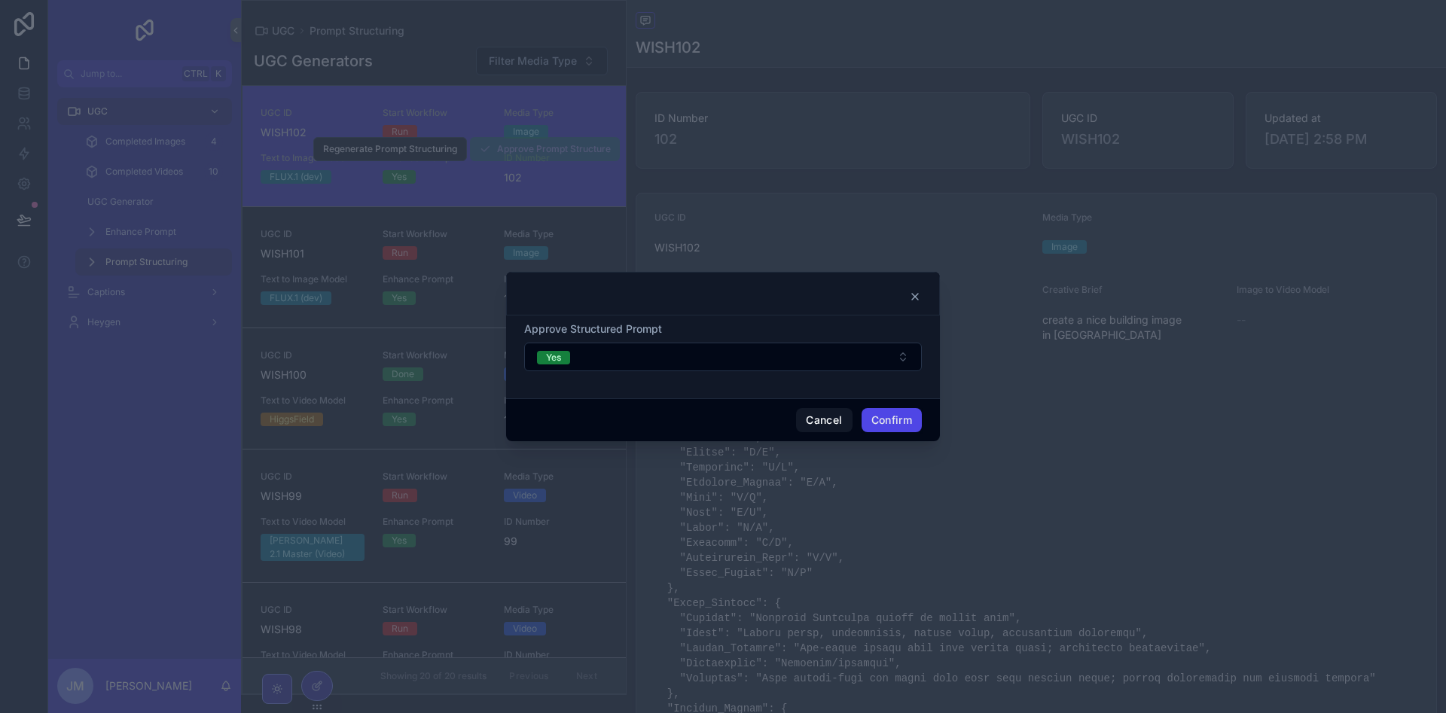
click at [898, 417] on button "Confirm" at bounding box center [892, 420] width 60 height 24
click at [898, 417] on span "Confirm" at bounding box center [892, 420] width 60 height 24
